Goal: Task Accomplishment & Management: Complete application form

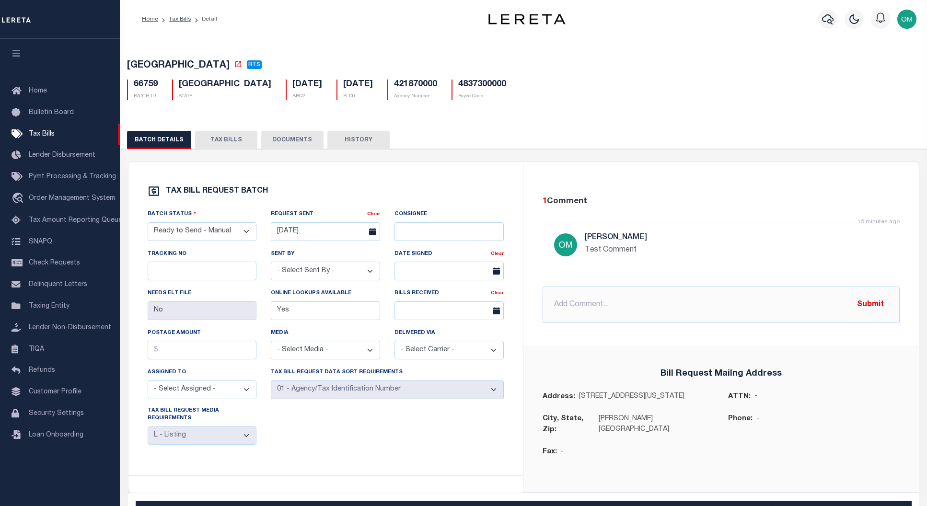
select select "RTS"
select select "20"
click at [37, 84] on link "Home" at bounding box center [60, 92] width 120 height 22
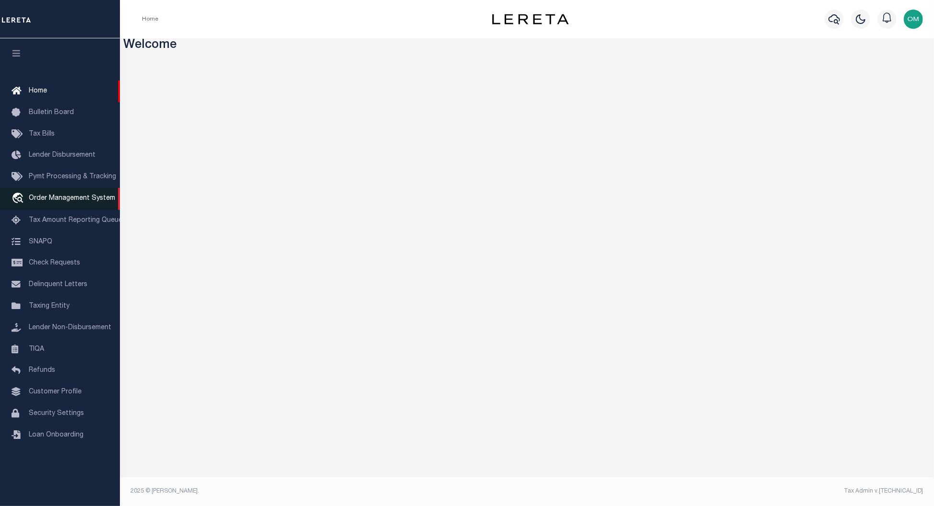
click at [61, 199] on span "Order Management System" at bounding box center [72, 198] width 86 height 7
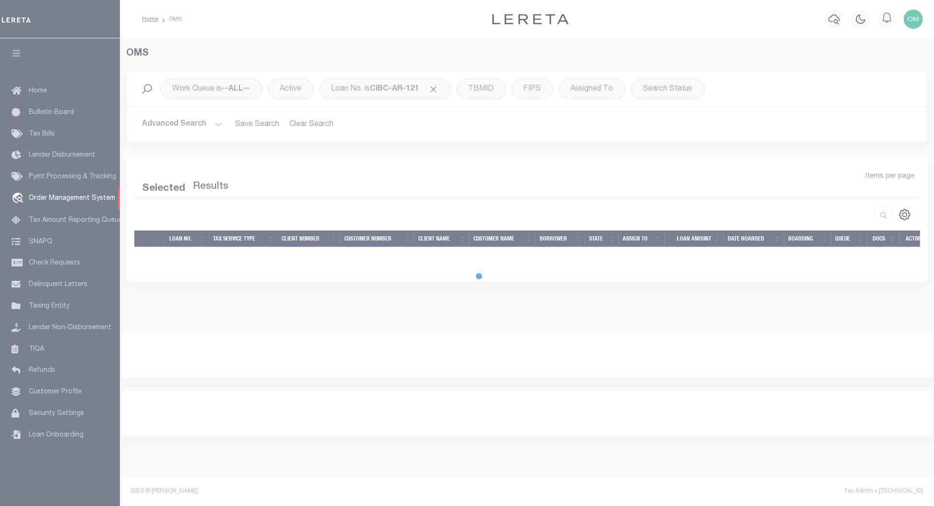
select select "200"
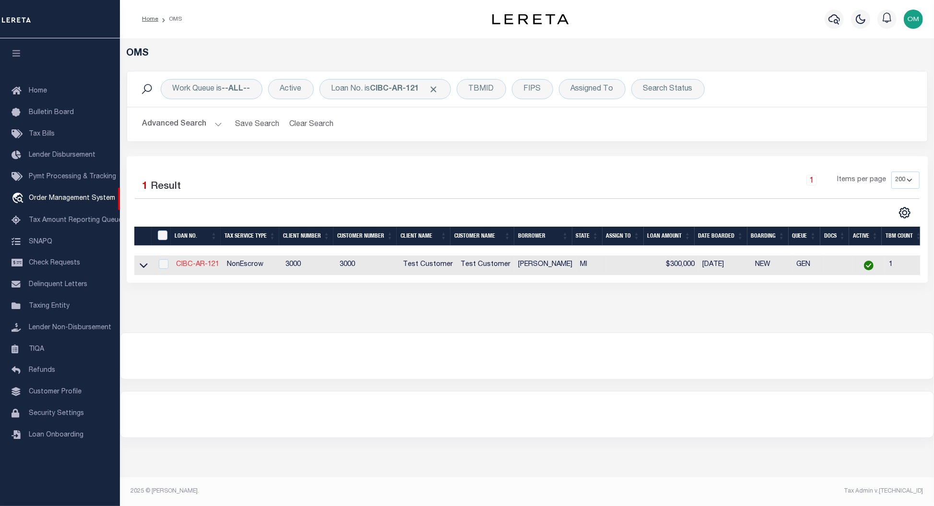
click at [189, 268] on link "CIBC-AR-121" at bounding box center [197, 264] width 43 height 7
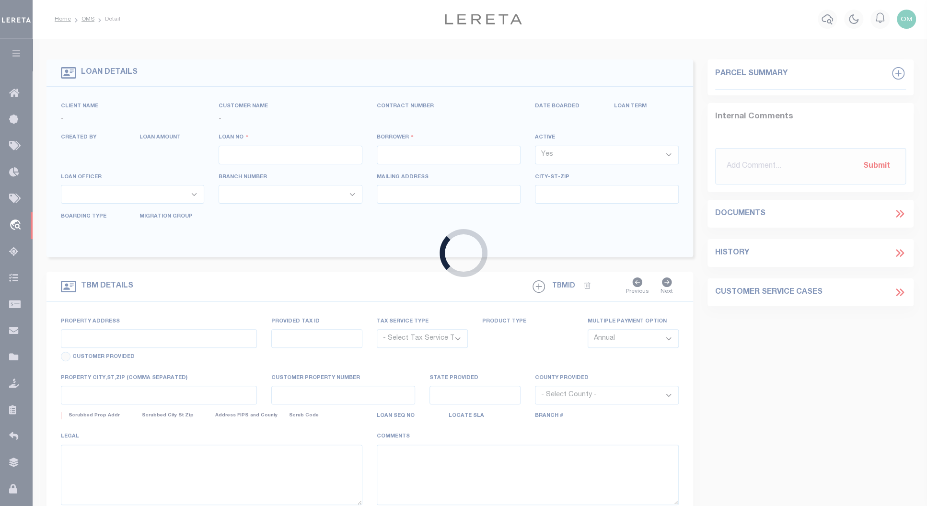
type input "CIBC-AR-121"
type input "JEREMY SMITH"
select select
type input "2517 TAYLOR ST"
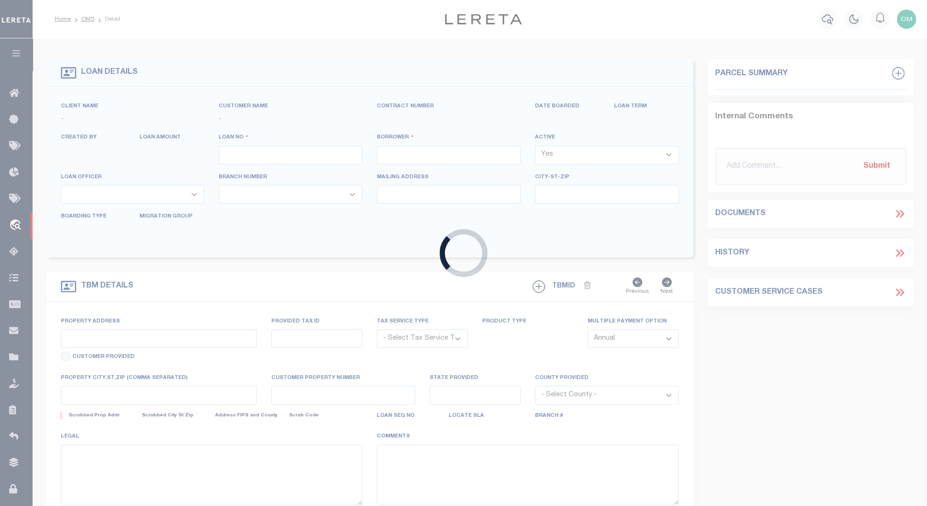
type input "DETROIT MI 48206-2089"
type input "09/14/2025"
select select "10"
select select "NonEscrow"
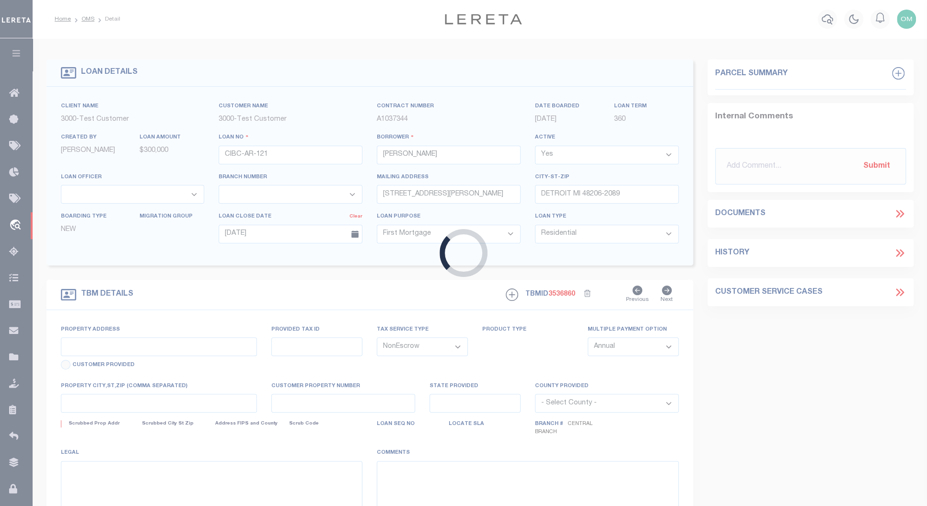
type input "2517 TAYLOR ST"
type input "DETROIT MI 48206-2089"
type input "MI"
select select "25317"
select select "2"
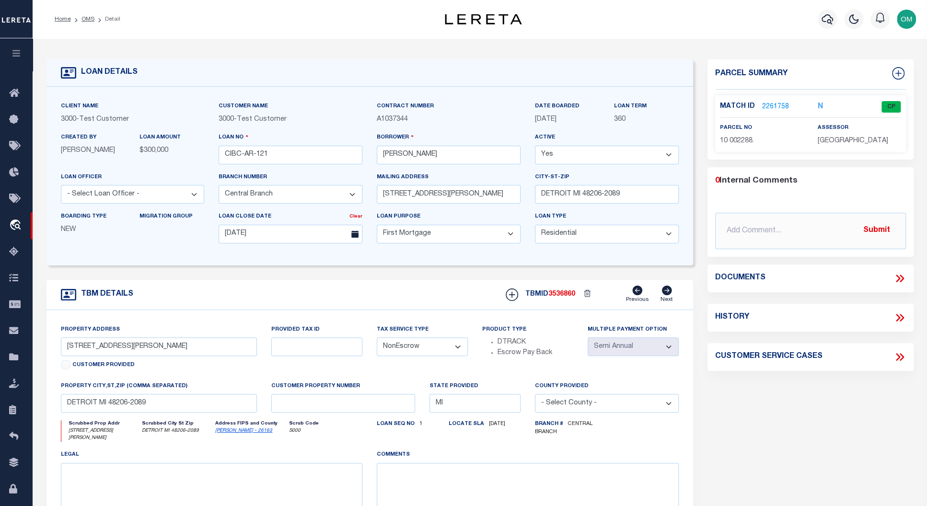
click at [768, 104] on link "2261758" at bounding box center [775, 107] width 27 height 10
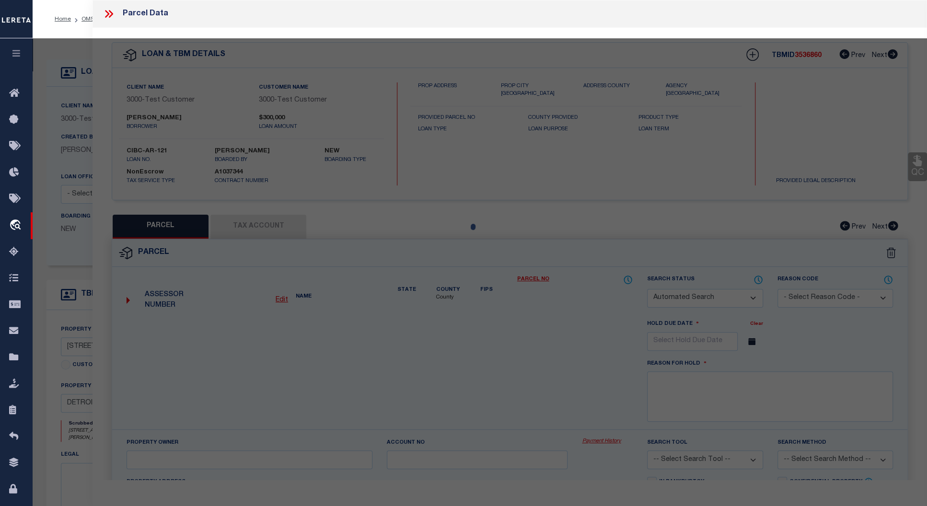
checkbox input "false"
select select "CP"
type input "IVEY HOMES INC"
select select "ATL"
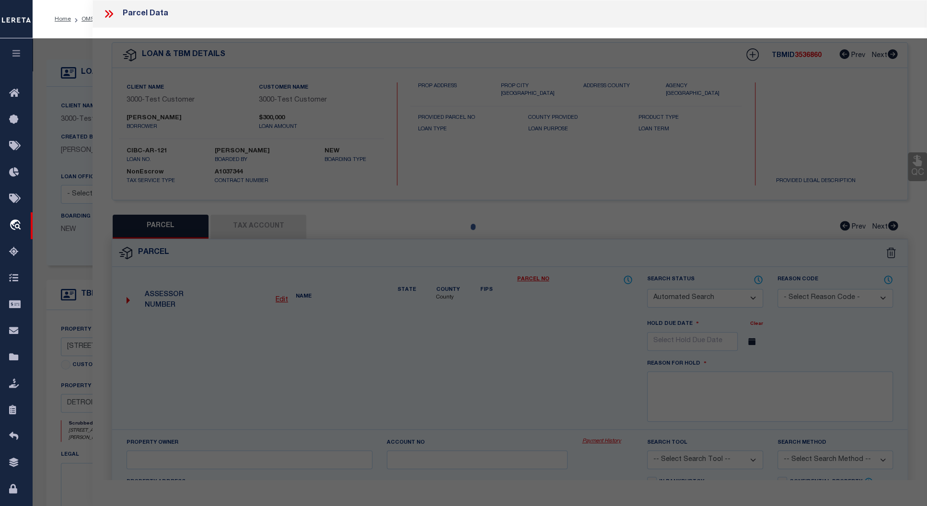
select select "ADD"
type input "2517 TAYLOR ST"
type input "DETROIT, MI 48206"
type textarea "S TAYLOR 135 JOY FARM SUB L32 P39-40 PLATS, W C R 10/99 35 X 127"
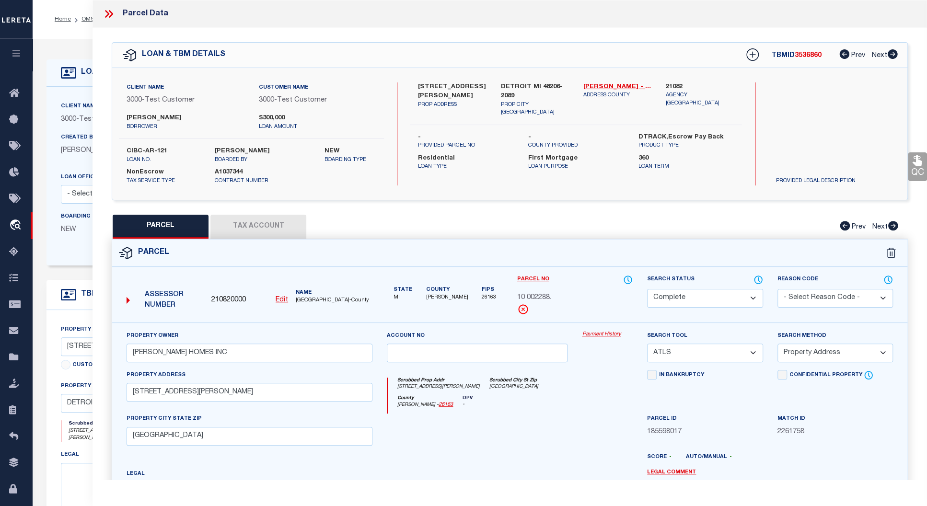
click at [271, 229] on button "Tax Account" at bounding box center [258, 227] width 96 height 24
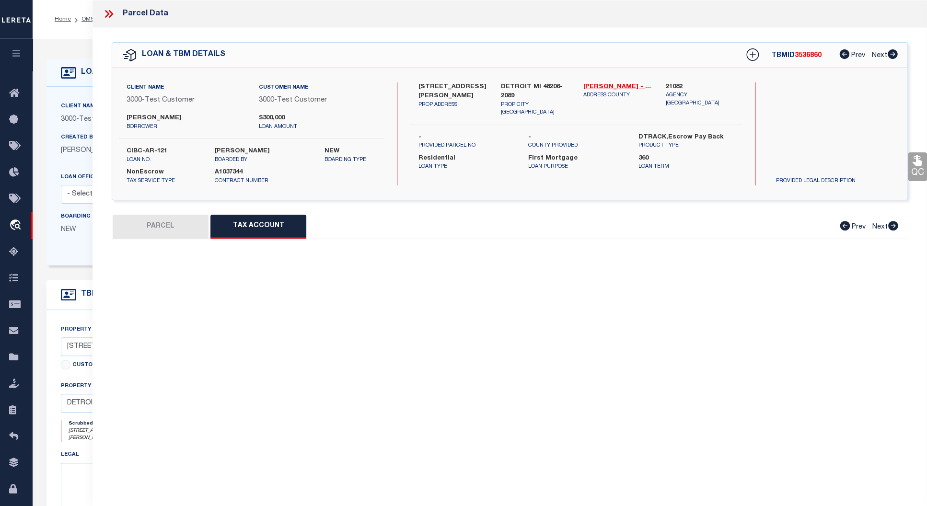
select select "100"
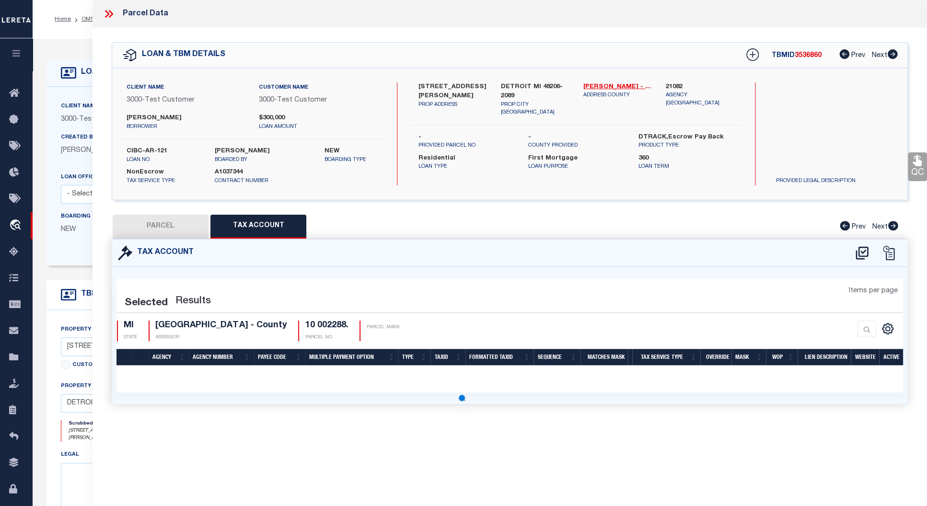
select select "100"
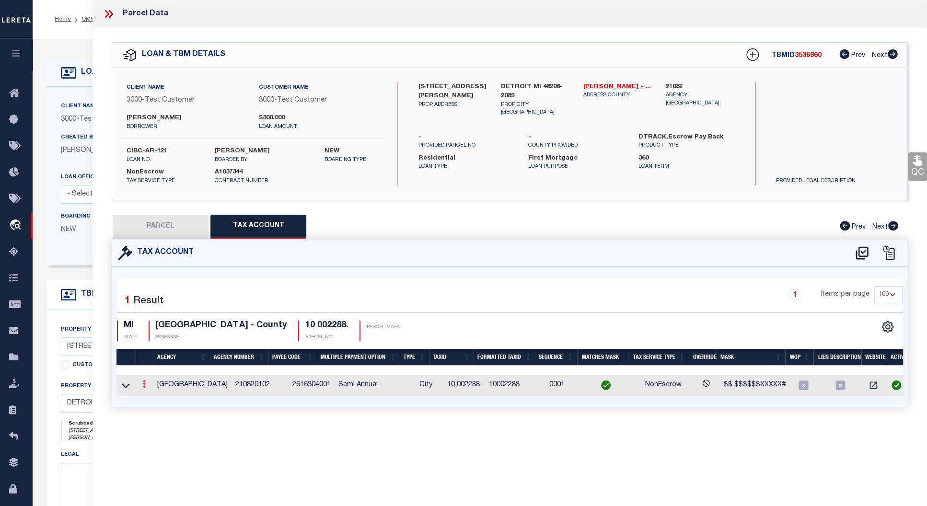
click at [144, 384] on icon at bounding box center [144, 384] width 3 height 8
click at [145, 384] on icon at bounding box center [144, 384] width 3 height 8
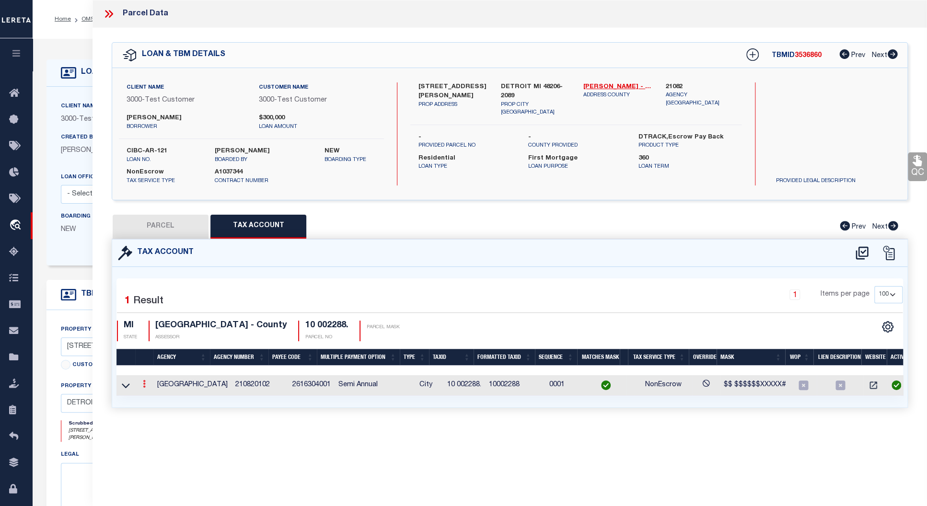
click at [143, 381] on icon at bounding box center [144, 384] width 3 height 8
click at [147, 385] on link at bounding box center [144, 386] width 11 height 8
click at [145, 382] on icon at bounding box center [144, 384] width 3 height 8
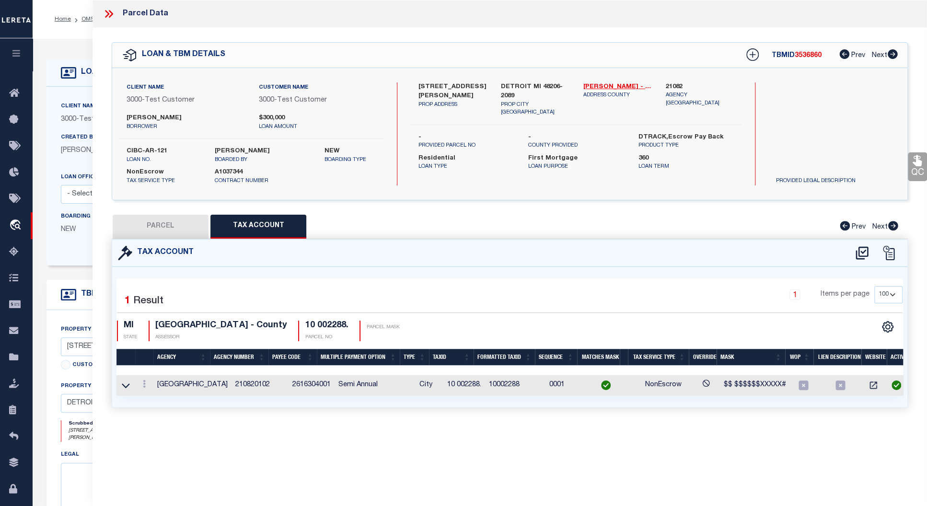
drag, startPoint x: 145, startPoint y: 382, endPoint x: 146, endPoint y: 389, distance: 7.3
click at [145, 387] on icon at bounding box center [144, 384] width 3 height 8
click at [144, 384] on icon at bounding box center [144, 384] width 3 height 8
click at [144, 382] on icon at bounding box center [144, 384] width 3 height 8
click at [144, 384] on icon at bounding box center [144, 384] width 3 height 8
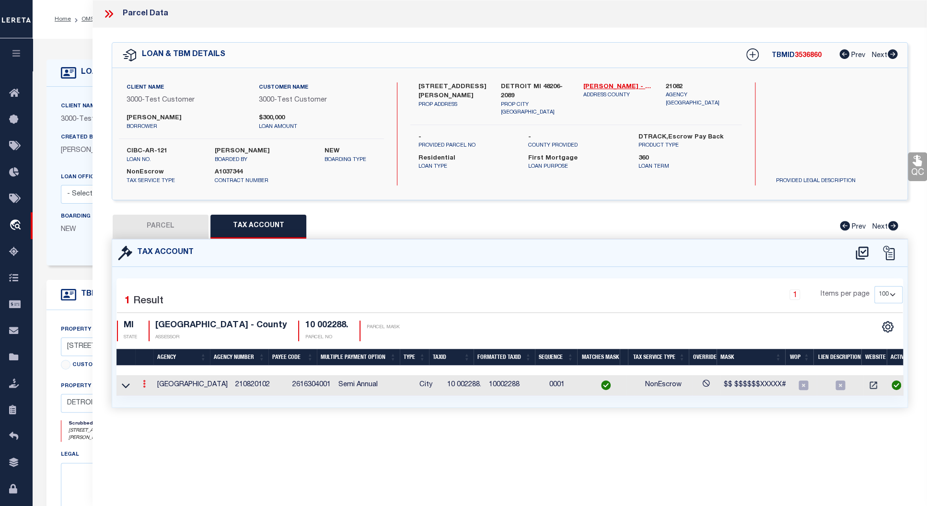
click at [144, 384] on icon at bounding box center [144, 384] width 3 height 8
click at [126, 386] on icon at bounding box center [126, 386] width 8 height 5
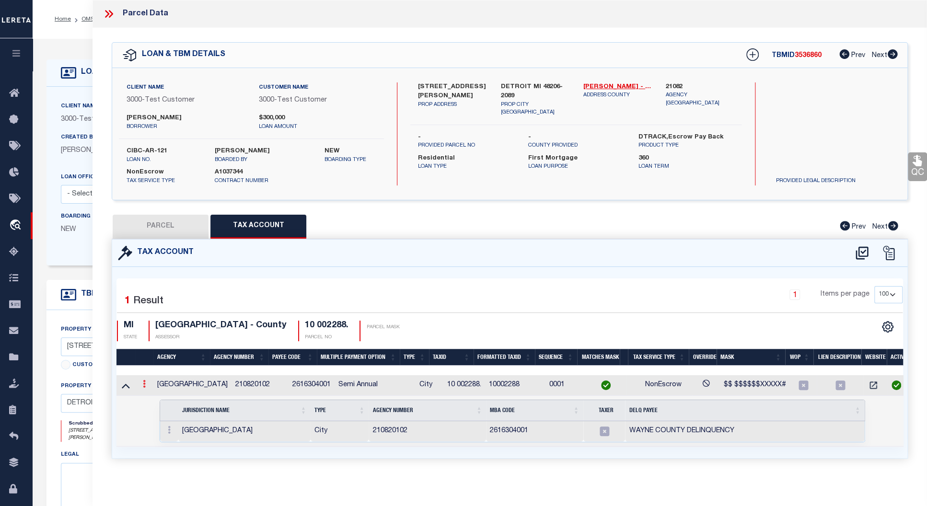
click at [146, 384] on link at bounding box center [144, 386] width 11 height 8
click at [145, 383] on icon at bounding box center [144, 384] width 3 height 8
click at [145, 382] on icon at bounding box center [144, 384] width 3 height 8
click at [866, 250] on icon at bounding box center [862, 252] width 16 height 15
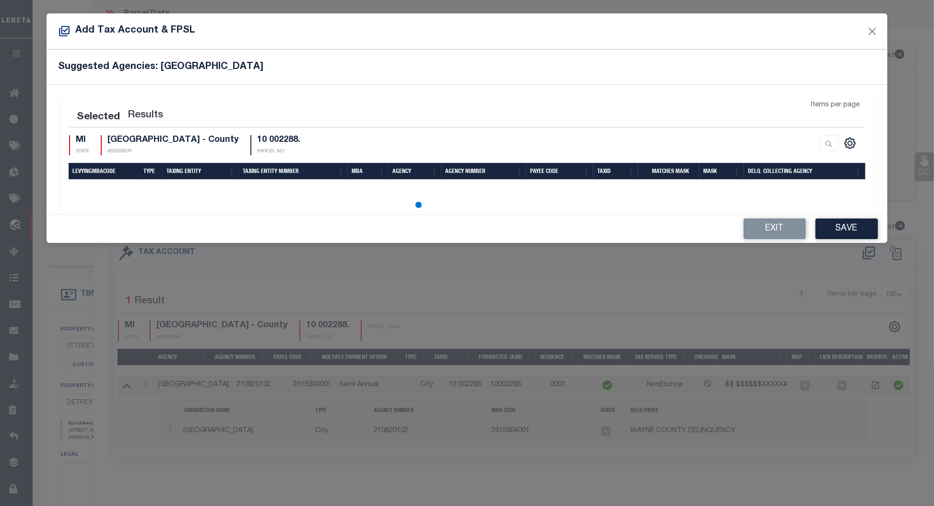
select select "100"
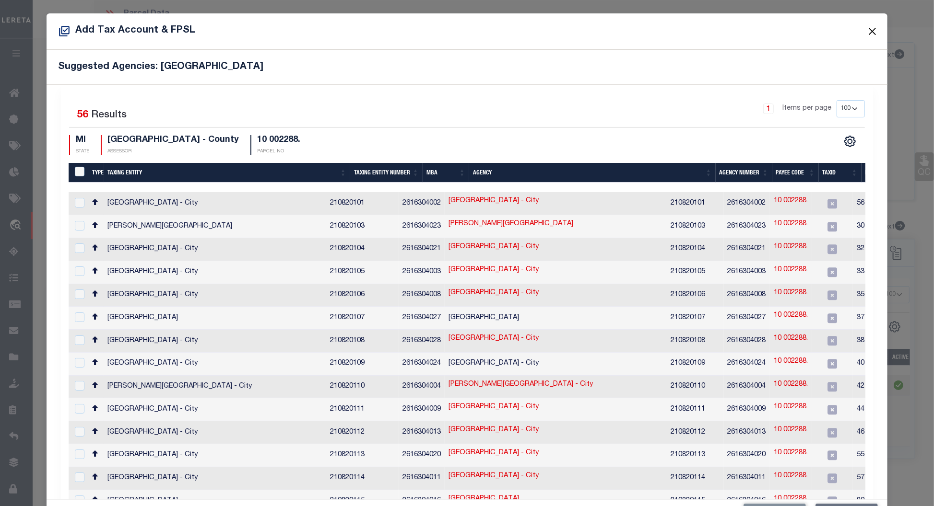
click at [865, 31] on button "Close" at bounding box center [871, 31] width 12 height 12
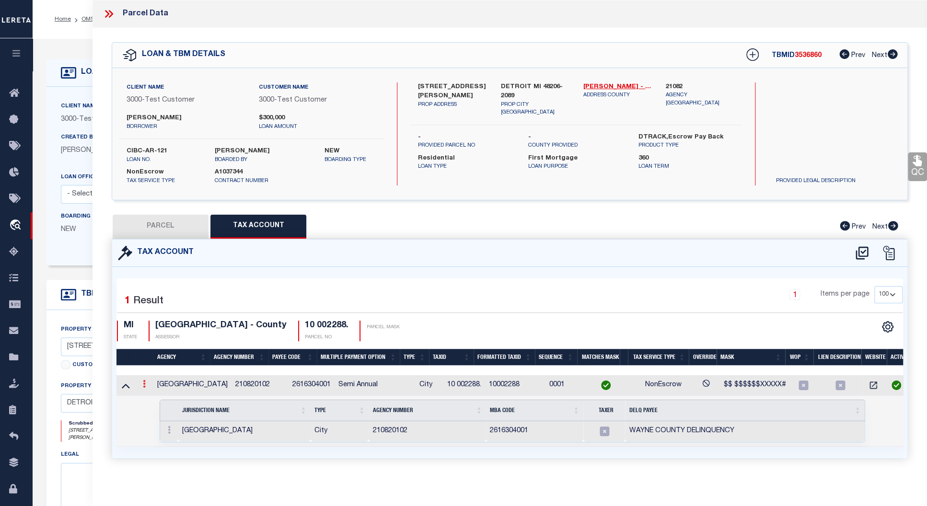
click at [144, 384] on icon at bounding box center [144, 384] width 3 height 8
click at [170, 431] on icon at bounding box center [169, 430] width 3 height 8
click at [170, 430] on icon at bounding box center [169, 430] width 3 height 8
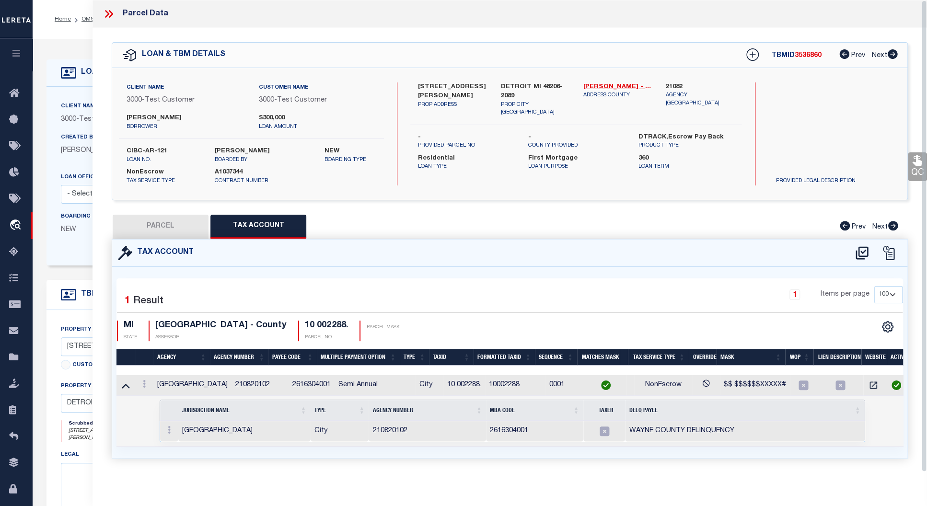
click at [113, 13] on icon at bounding box center [109, 14] width 12 height 12
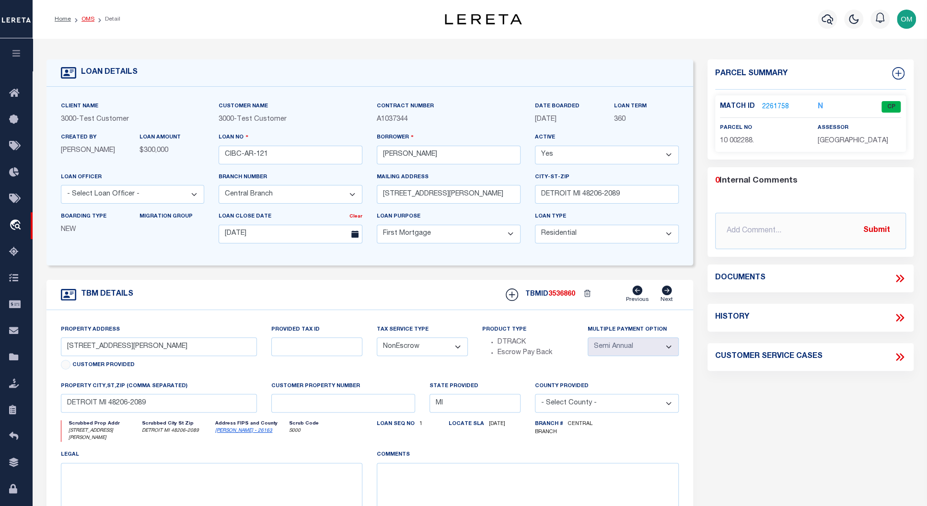
click at [88, 19] on link "OMS" at bounding box center [88, 19] width 13 height 6
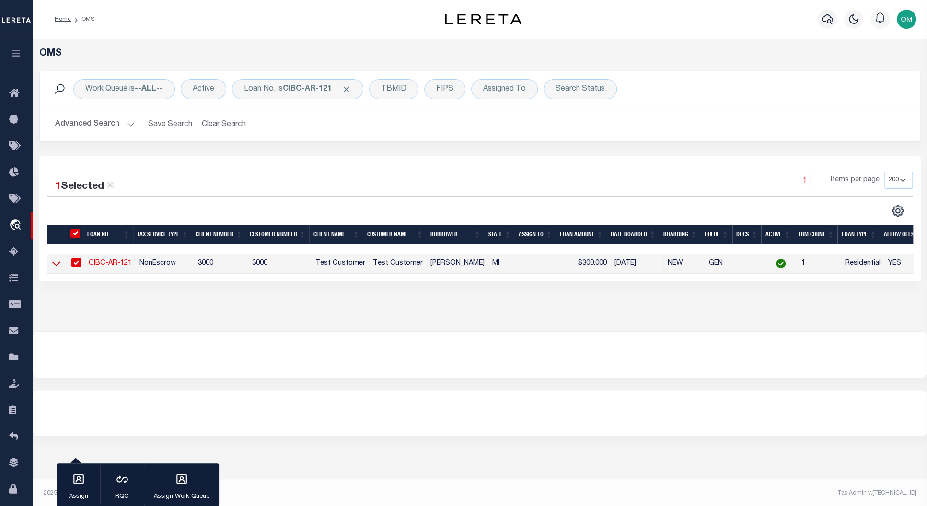
click at [53, 262] on icon at bounding box center [56, 263] width 8 height 10
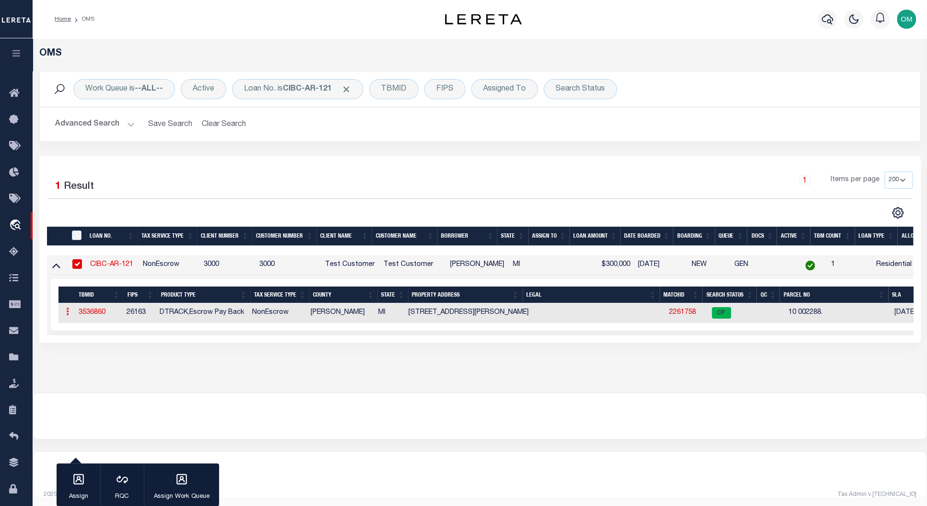
click at [66, 315] on icon at bounding box center [67, 312] width 3 height 8
click at [67, 314] on icon at bounding box center [67, 312] width 3 height 8
click at [66, 311] on icon at bounding box center [67, 312] width 3 height 8
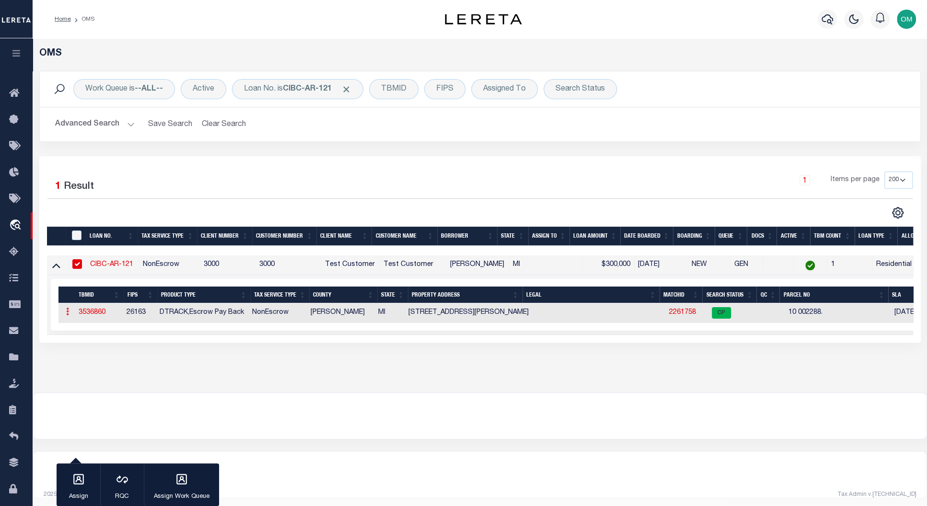
click at [66, 312] on icon at bounding box center [67, 312] width 3 height 8
click at [67, 314] on icon at bounding box center [67, 312] width 3 height 8
click at [61, 313] on td "ACTIONS Add Parcel Delete TBM" at bounding box center [66, 313] width 16 height 20
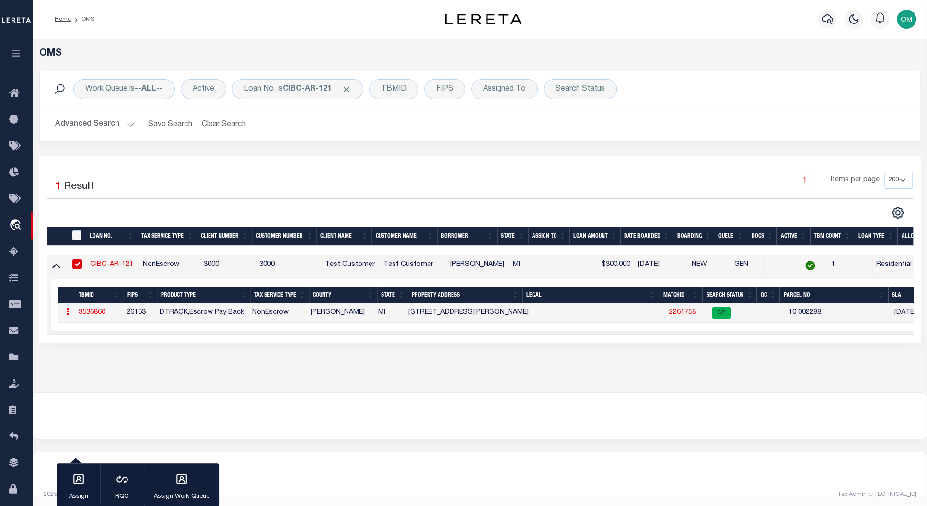
click at [77, 266] on input "checkbox" at bounding box center [77, 264] width 10 height 10
checkbox input "false"
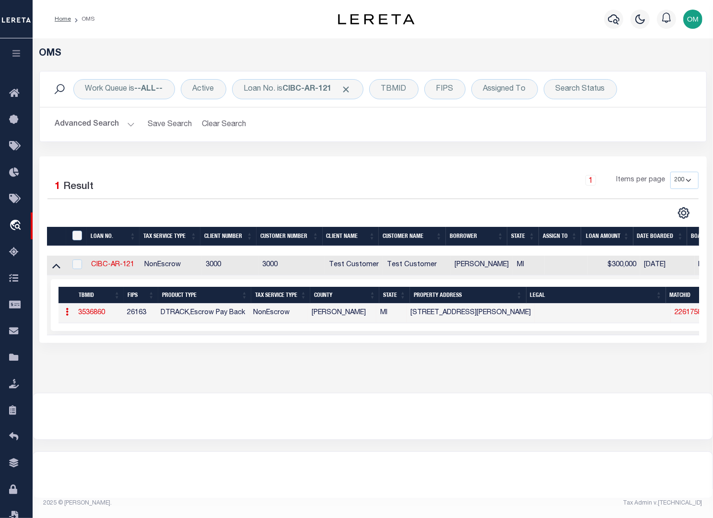
click at [68, 315] on icon at bounding box center [67, 312] width 3 height 8
click at [67, 313] on icon at bounding box center [67, 312] width 3 height 8
click at [65, 311] on link at bounding box center [67, 313] width 11 height 8
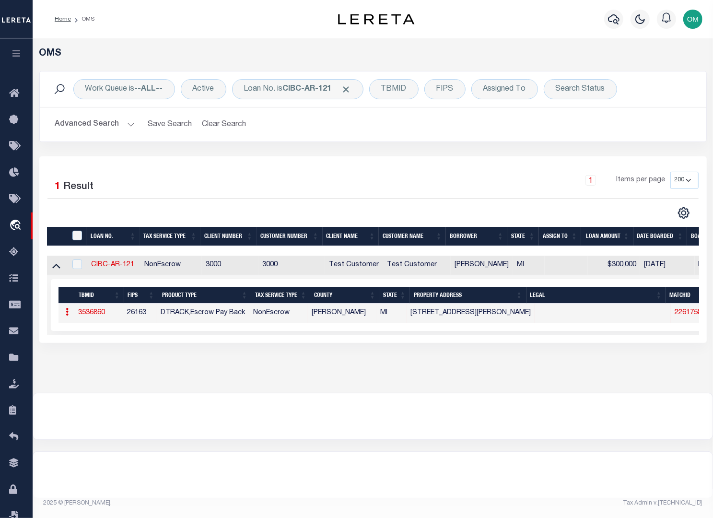
click at [96, 314] on link "3536860" at bounding box center [92, 312] width 27 height 7
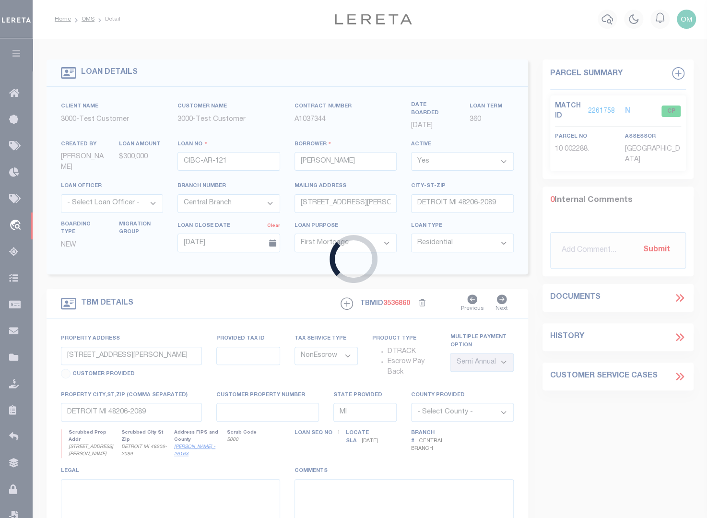
select select "25317"
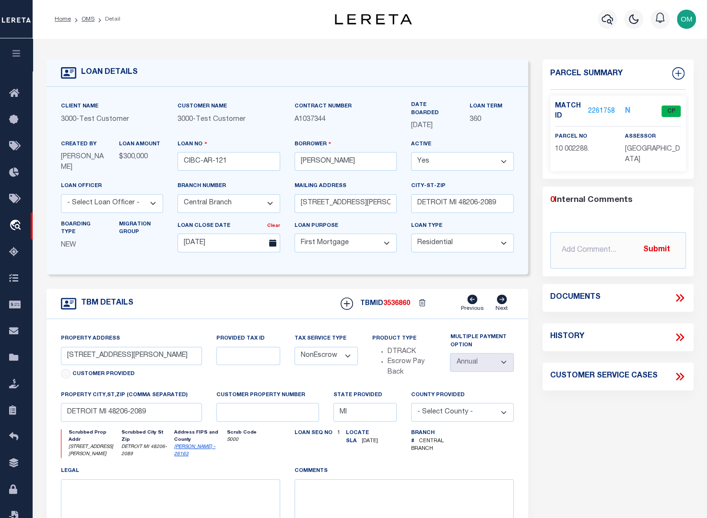
click at [598, 109] on link "2261758" at bounding box center [601, 111] width 27 height 10
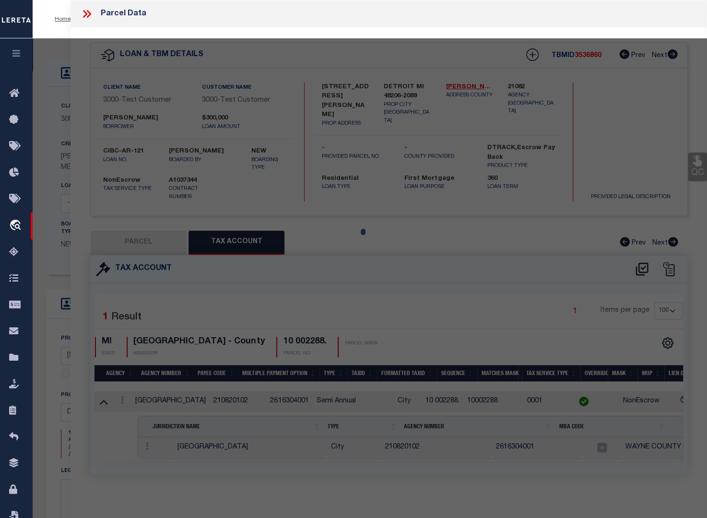
select select "AS"
select select
checkbox input "false"
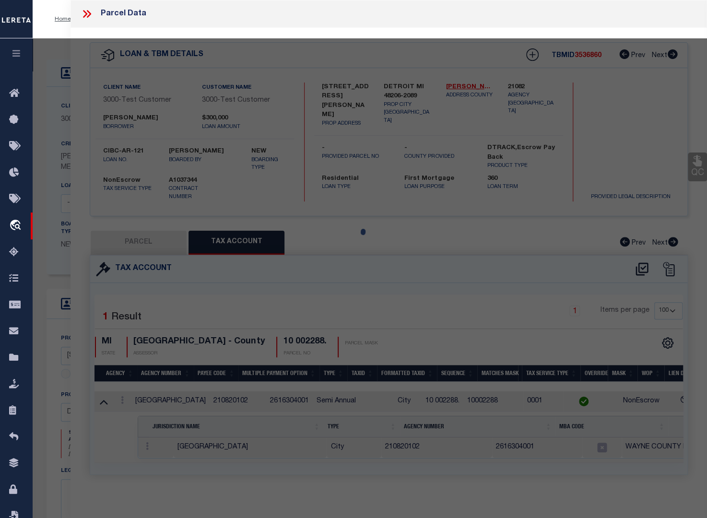
select select "CP"
type input "IVEY HOMES INC"
select select "ATL"
select select "ADD"
type input "2517 TAYLOR ST"
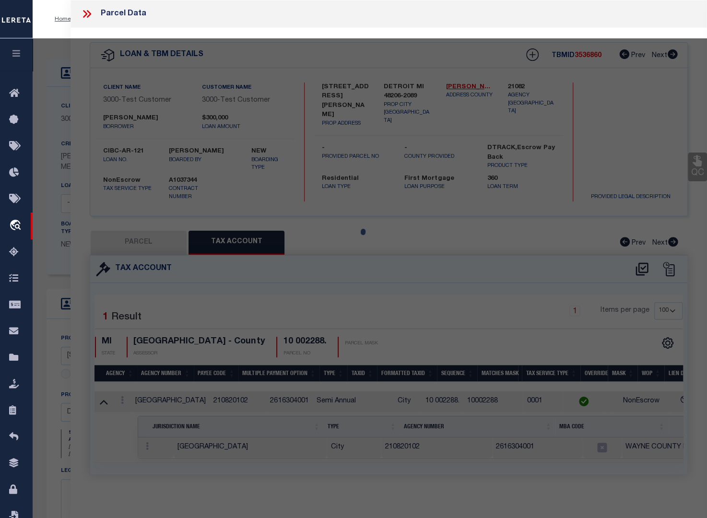
type input "DETROIT, MI 48206"
type textarea "S TAYLOR 135 JOY FARM SUB L32 P39-40 PLATS, W C R 10/99 35 X 127"
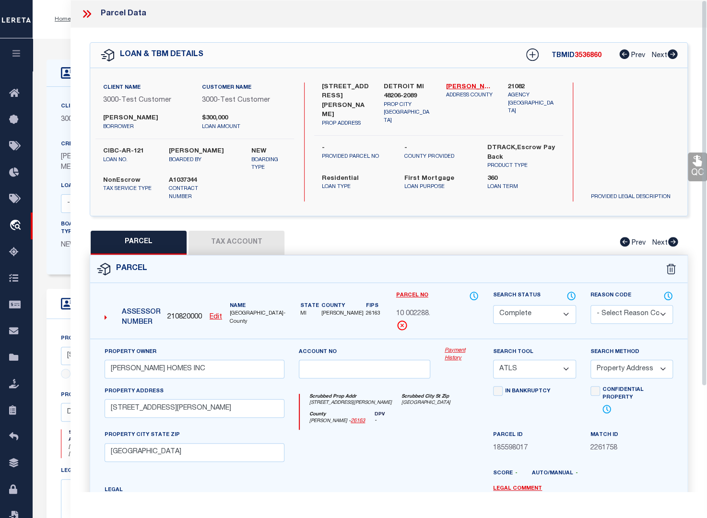
click at [244, 237] on button "Tax Account" at bounding box center [236, 243] width 96 height 24
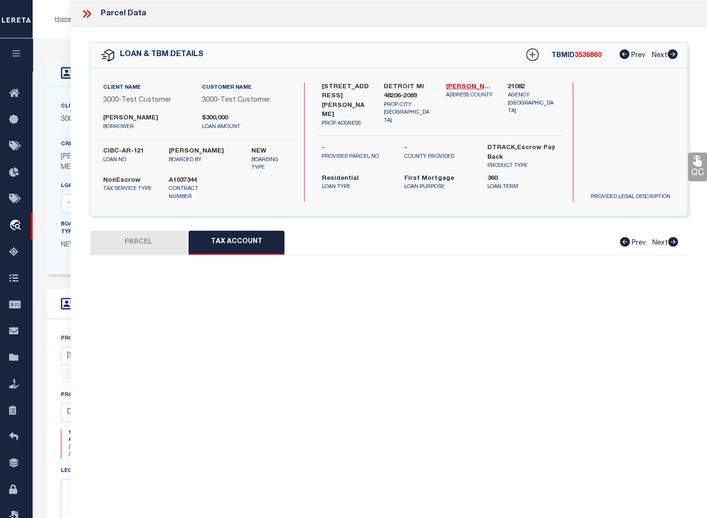
select select "100"
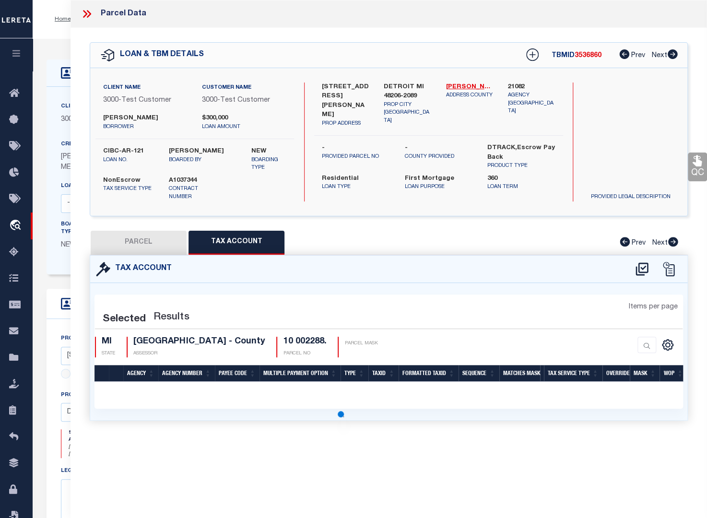
select select "100"
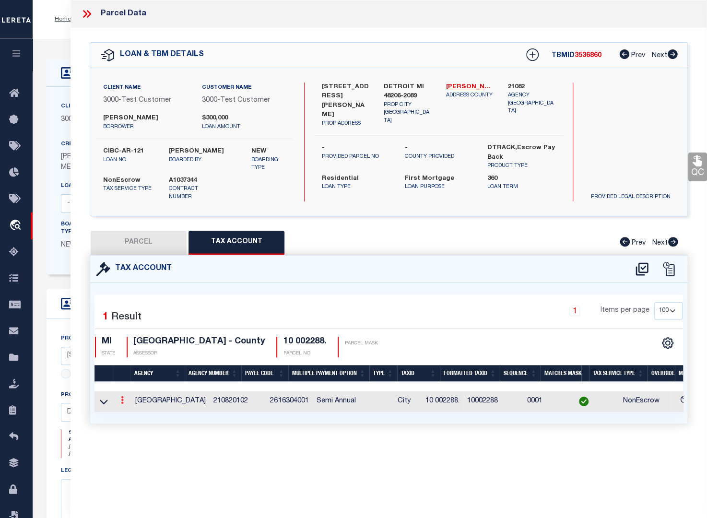
click at [123, 397] on icon at bounding box center [122, 400] width 3 height 8
click at [123, 398] on icon at bounding box center [122, 400] width 3 height 8
click at [123, 397] on icon at bounding box center [122, 400] width 3 height 8
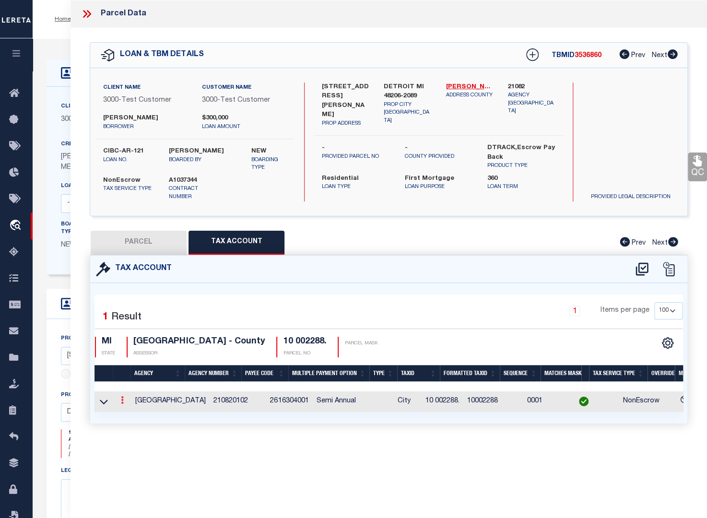
click at [124, 401] on link at bounding box center [122, 401] width 11 height 8
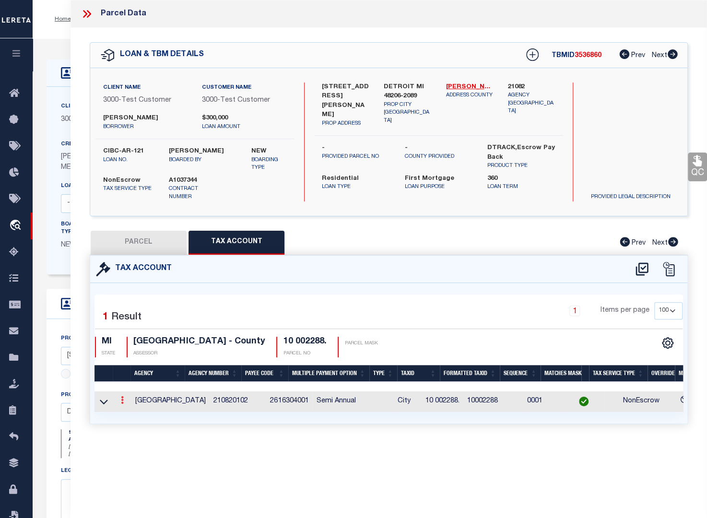
click at [124, 401] on link at bounding box center [122, 401] width 11 height 8
click at [124, 399] on link at bounding box center [122, 401] width 11 height 8
click at [90, 13] on icon at bounding box center [89, 14] width 4 height 8
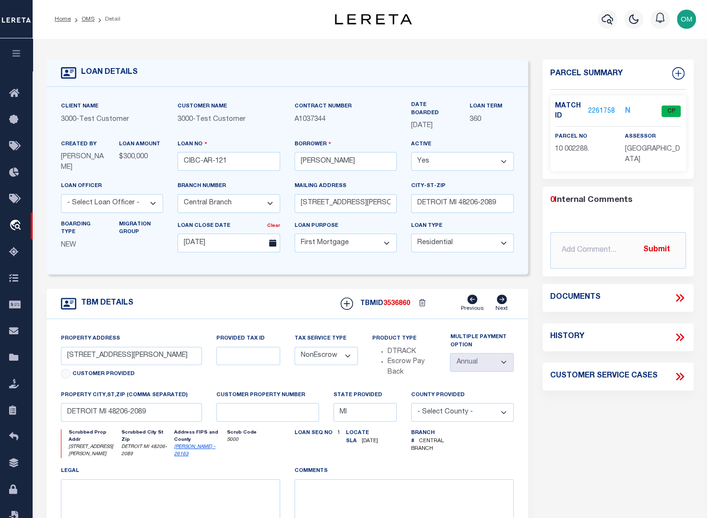
click at [299, 79] on div "LOAN DETAILS" at bounding box center [287, 72] width 481 height 27
